Goal: Information Seeking & Learning: Check status

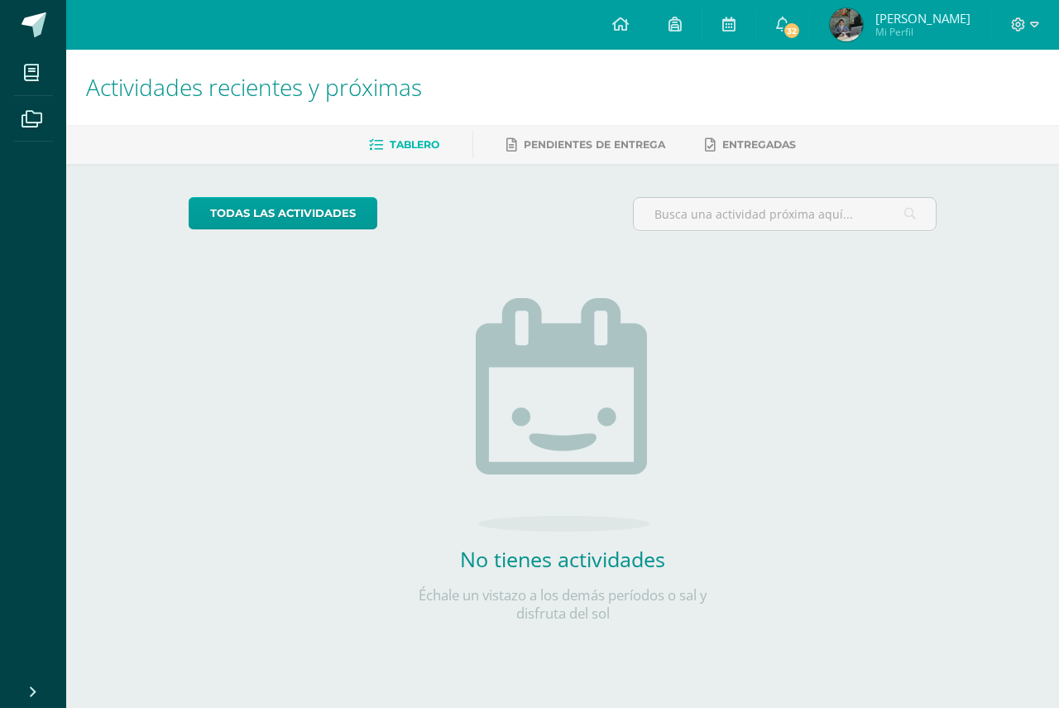
click at [903, 29] on span "[PERSON_NAME] Mi Perfil" at bounding box center [900, 24] width 147 height 33
click at [905, 15] on span "Jose André Mi Perfil" at bounding box center [900, 24] width 147 height 33
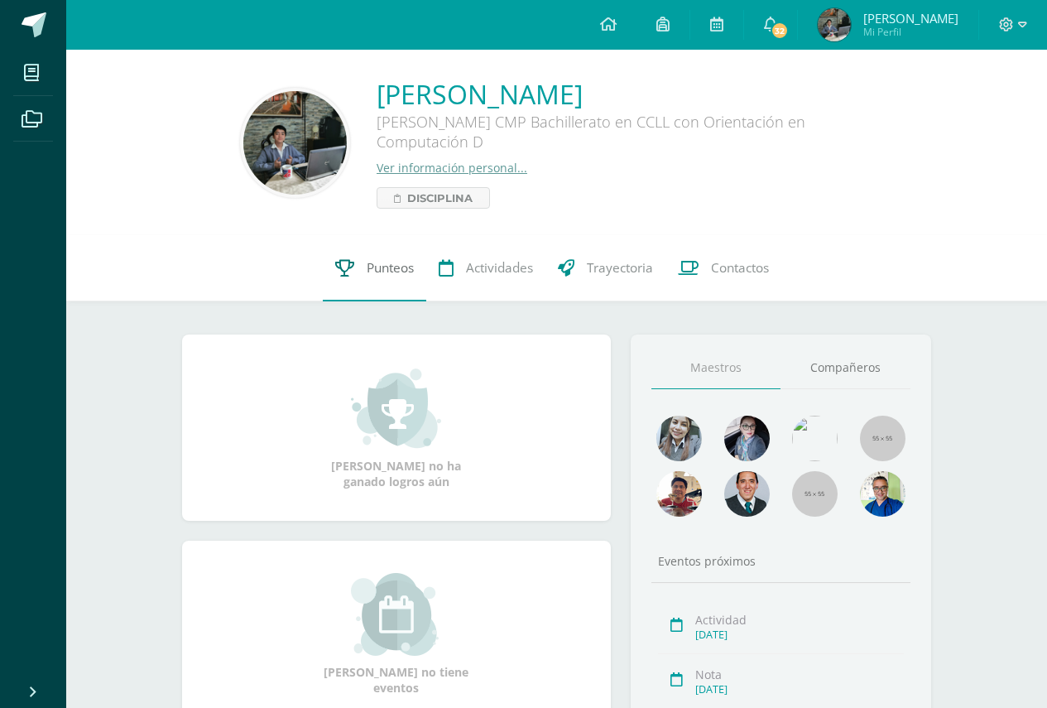
click at [381, 280] on link "Punteos" at bounding box center [374, 268] width 103 height 66
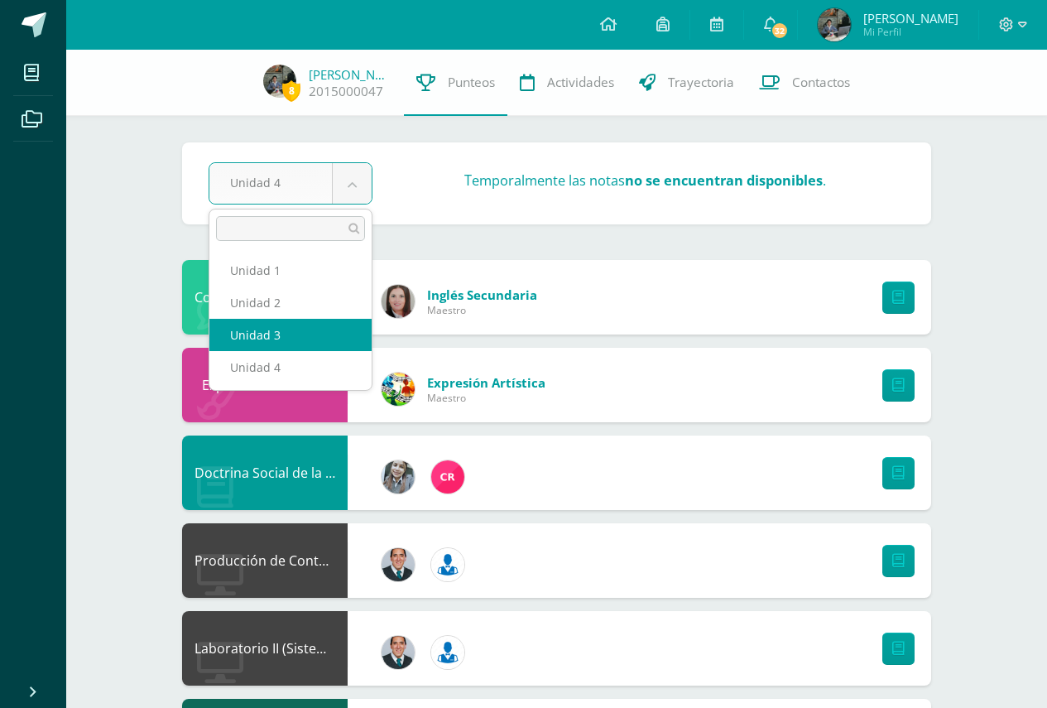
select select "Unidad 3"
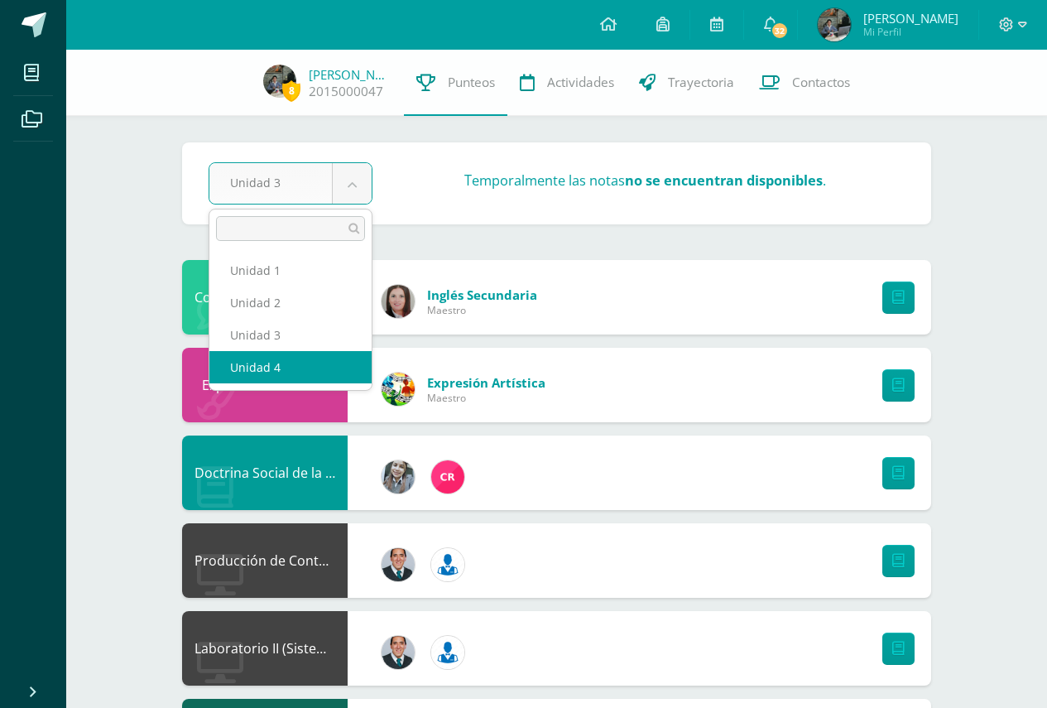
drag, startPoint x: 316, startPoint y: 353, endPoint x: 321, endPoint y: 341, distance: 12.6
select select "Unidad 4"
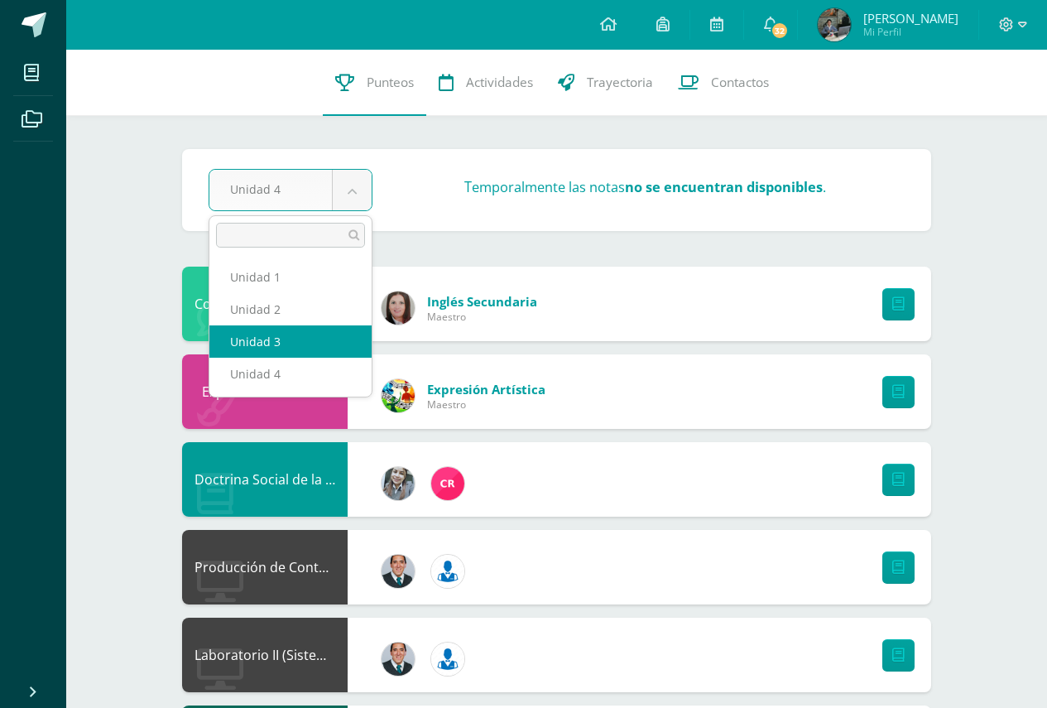
select select "Unidad 3"
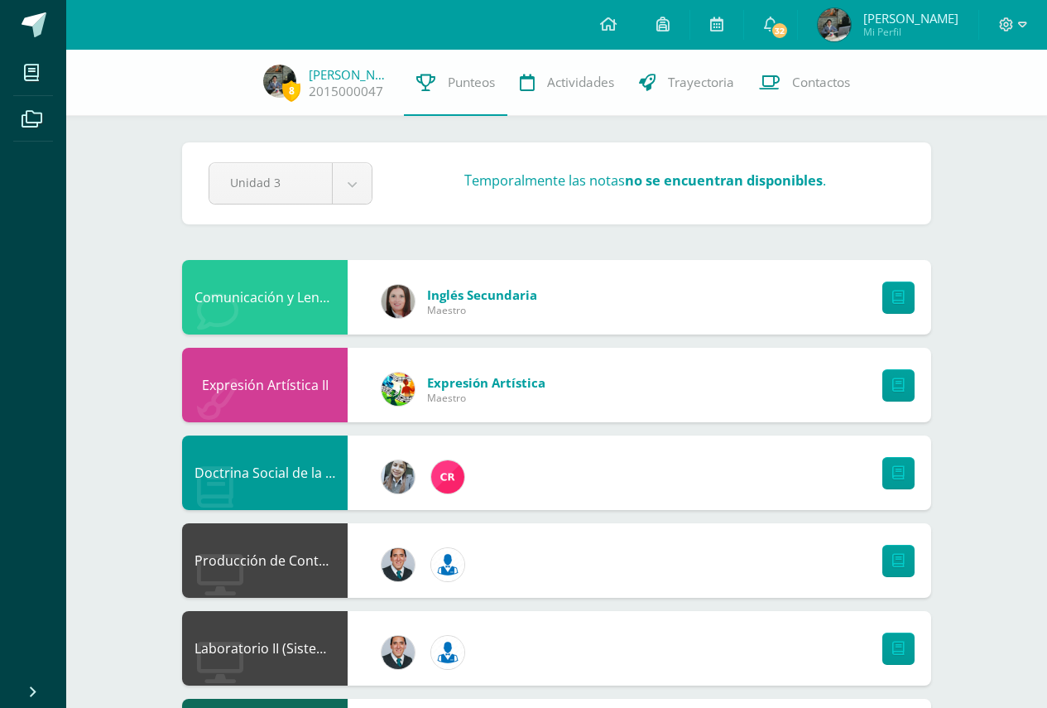
click at [903, 415] on div at bounding box center [894, 385] width 74 height 74
click at [797, 22] on link "32" at bounding box center [770, 25] width 53 height 50
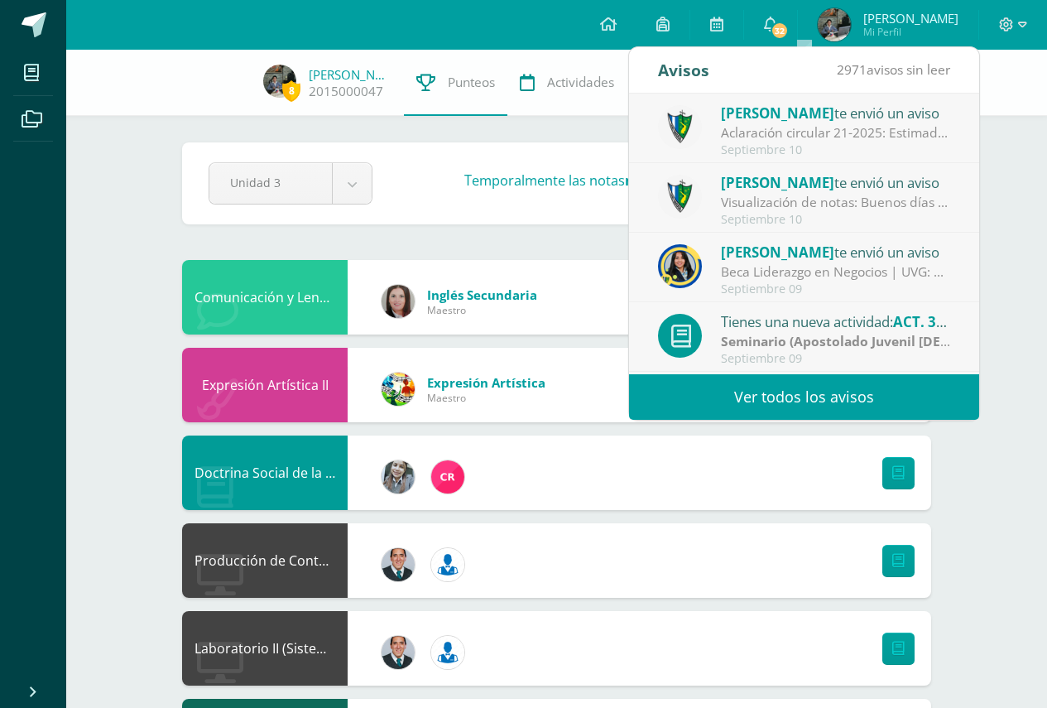
click at [812, 211] on div "Visualización de notas: Buenos días estimados padres y estudiantes, es un gusto…" at bounding box center [836, 202] width 230 height 19
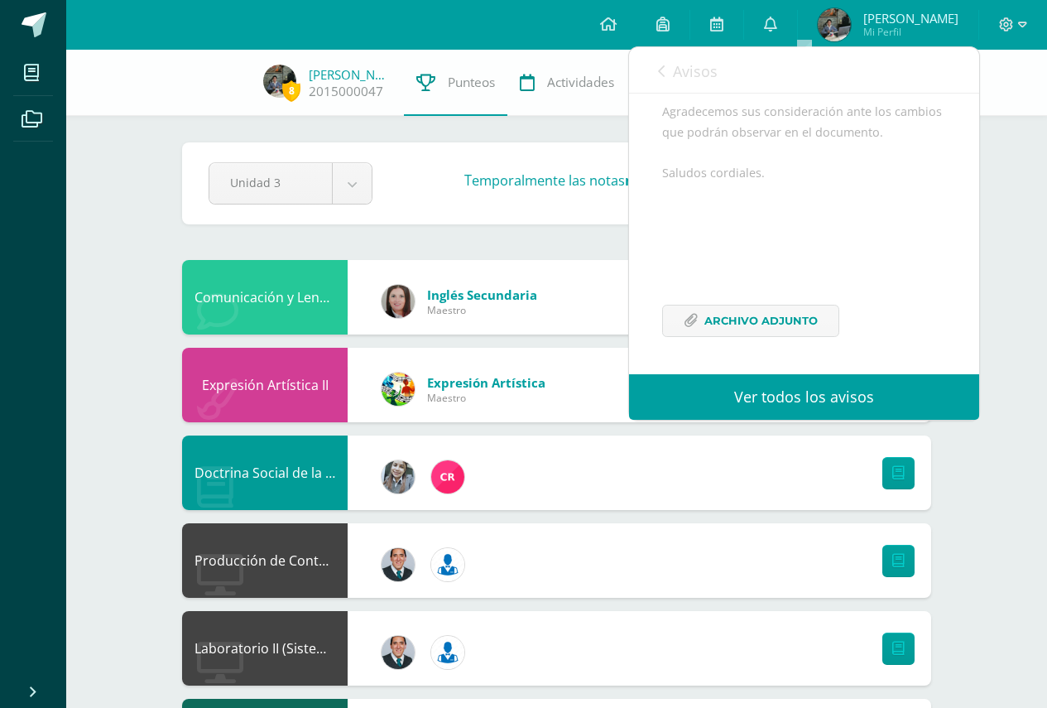
scroll to position [398, 0]
click at [777, 319] on span "Archivo Adjunto" at bounding box center [760, 320] width 113 height 31
